Goal: Navigation & Orientation: Understand site structure

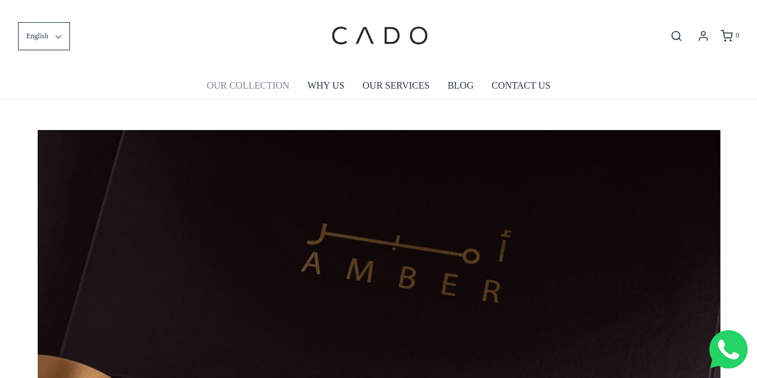
click at [245, 84] on link "OUR COLLECTION" at bounding box center [248, 86] width 83 height 28
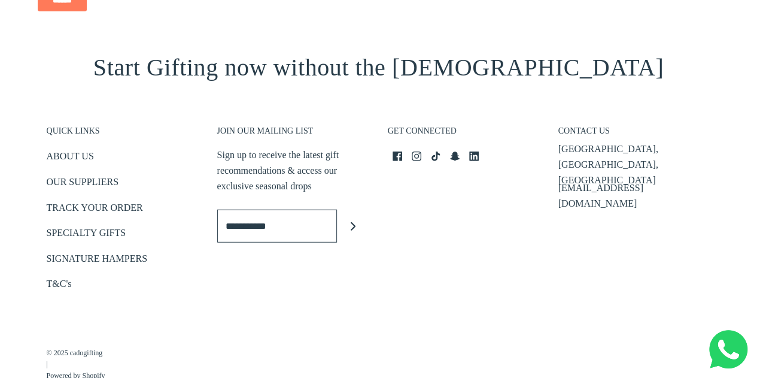
scroll to position [1555, 0]
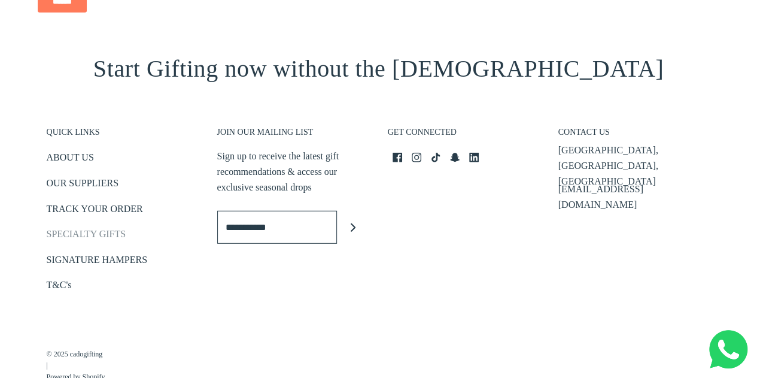
click at [67, 228] on link "SPECIALTY GIFTS" at bounding box center [87, 236] width 80 height 20
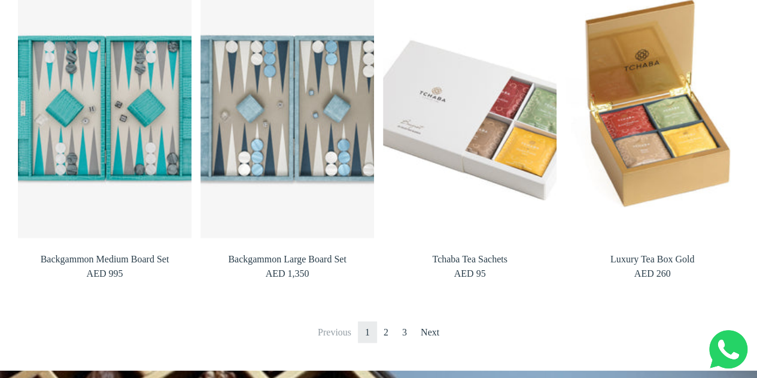
scroll to position [981, 0]
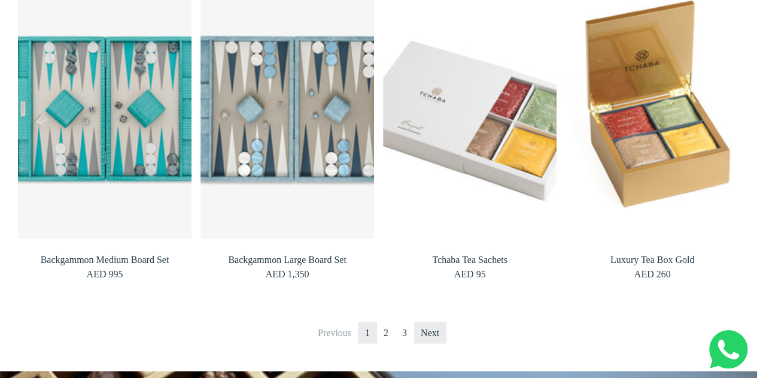
click at [433, 331] on link "Next" at bounding box center [430, 332] width 33 height 22
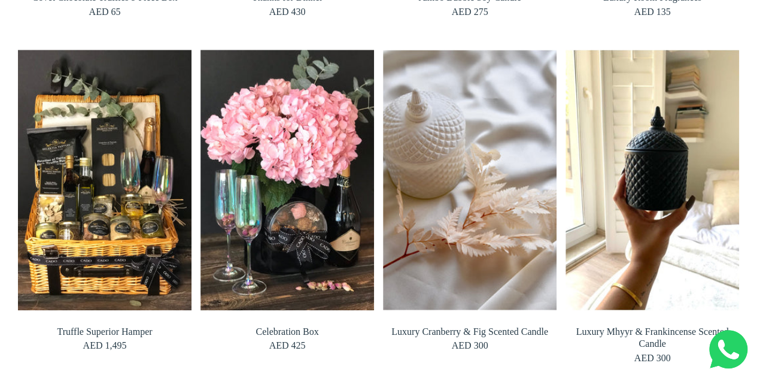
scroll to position [1163, 0]
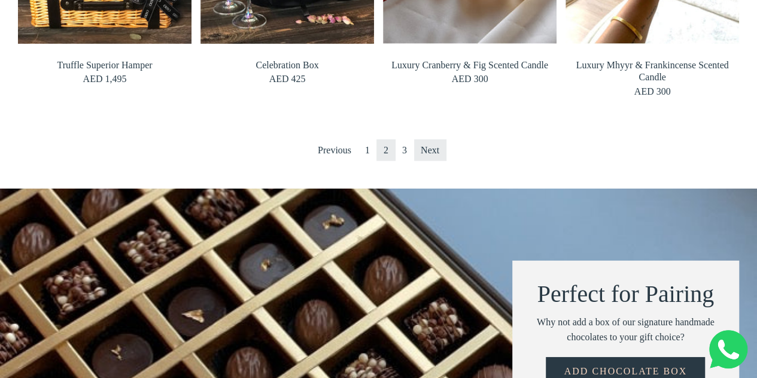
click at [445, 145] on link "Next" at bounding box center [430, 150] width 33 height 22
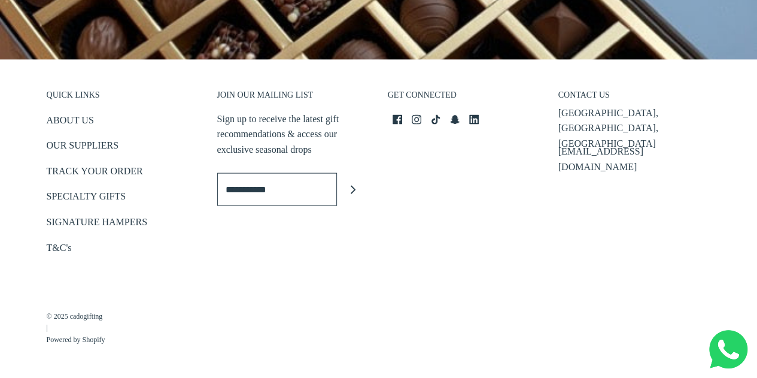
scroll to position [1245, 0]
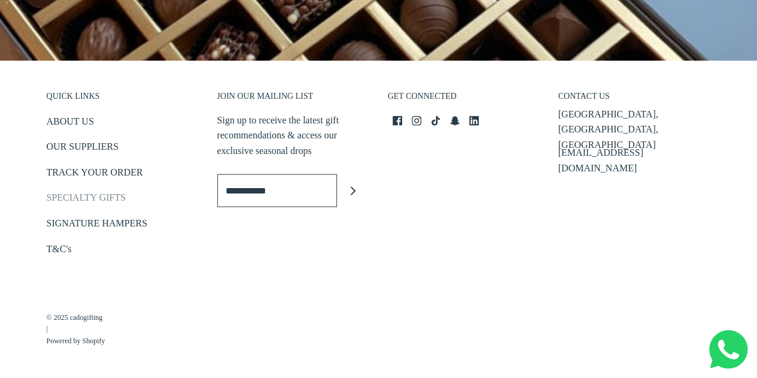
click at [67, 198] on link "SPECIALTY GIFTS" at bounding box center [87, 200] width 80 height 20
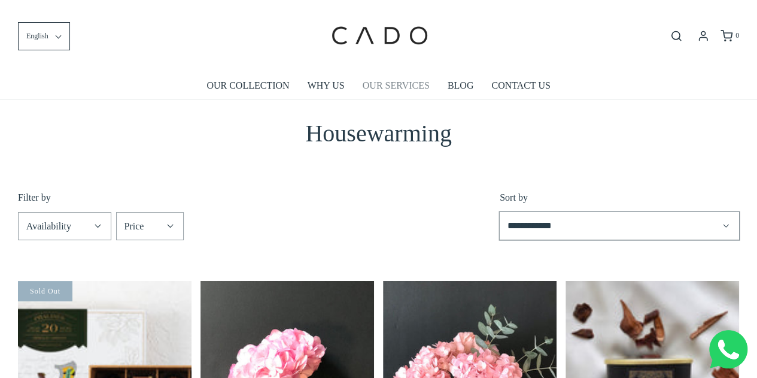
click at [380, 94] on link "OUR SERVICES" at bounding box center [396, 86] width 67 height 28
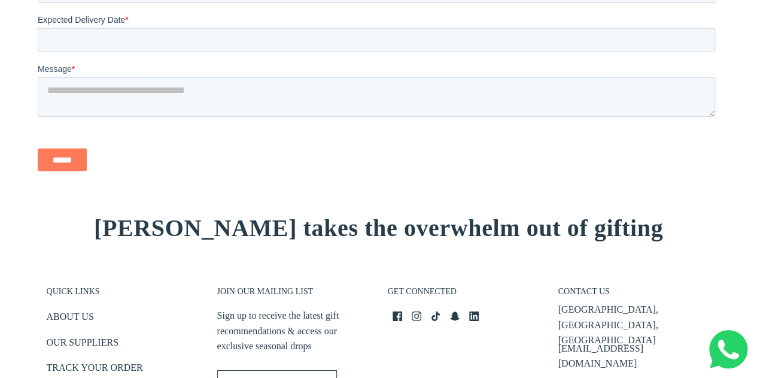
scroll to position [1909, 0]
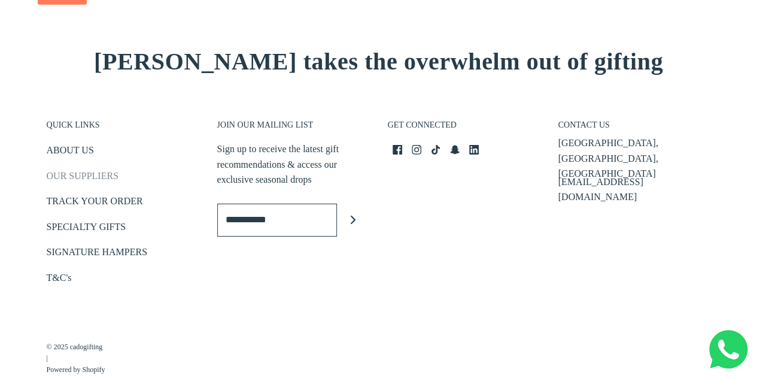
click at [70, 171] on link "OUR SUPPLIERS" at bounding box center [83, 178] width 72 height 20
